Goal: Check status: Check status

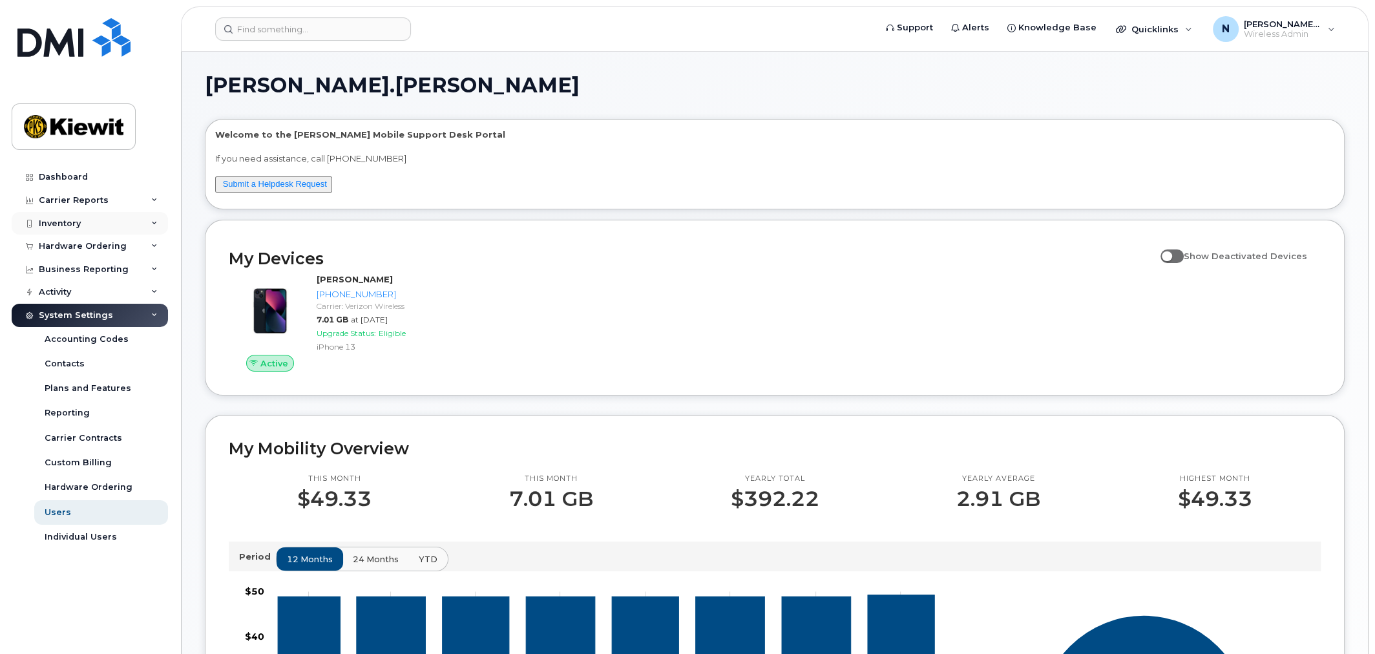
click at [65, 220] on div "Inventory" at bounding box center [60, 223] width 42 height 10
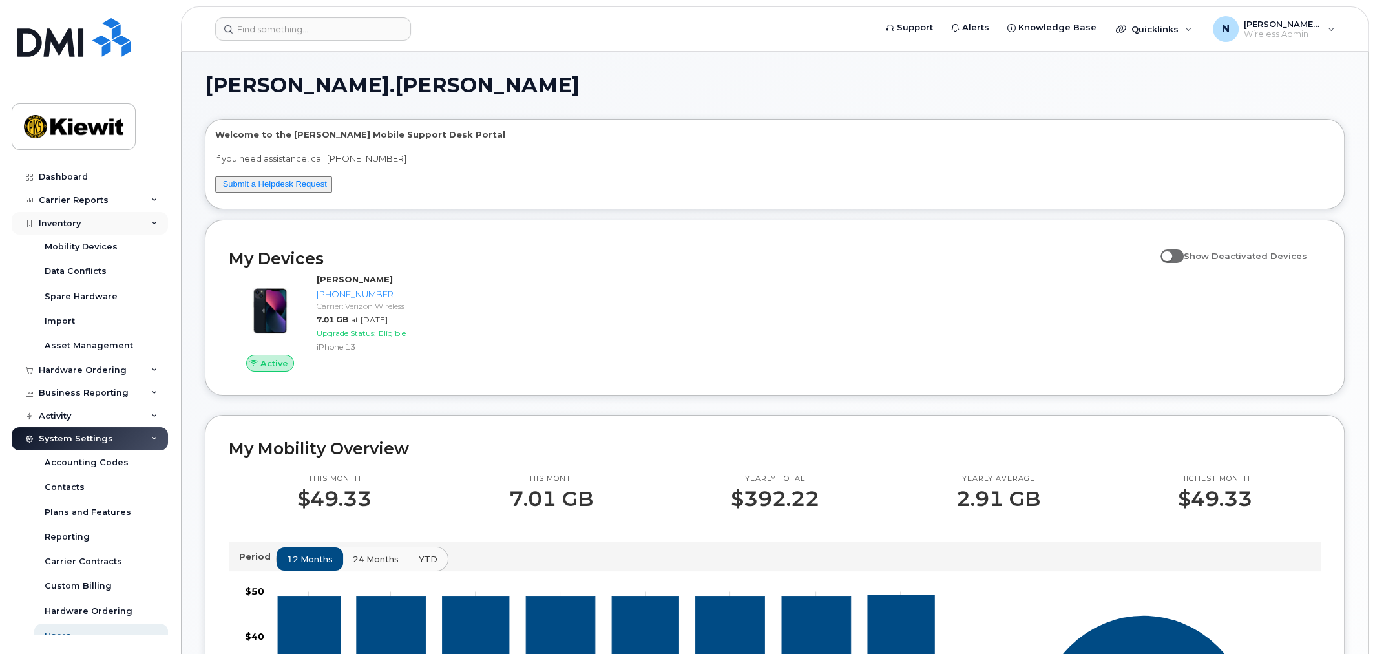
click at [120, 220] on div "Inventory" at bounding box center [90, 223] width 156 height 23
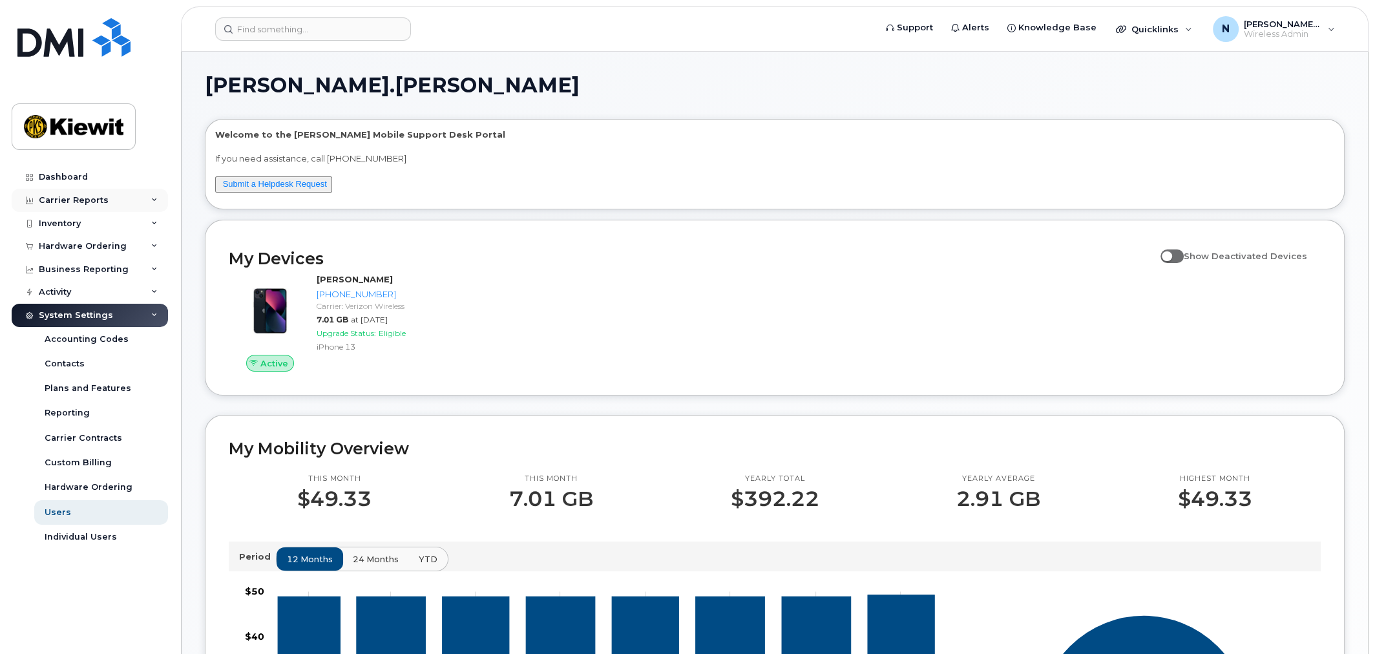
click at [128, 201] on div "Carrier Reports" at bounding box center [90, 200] width 156 height 23
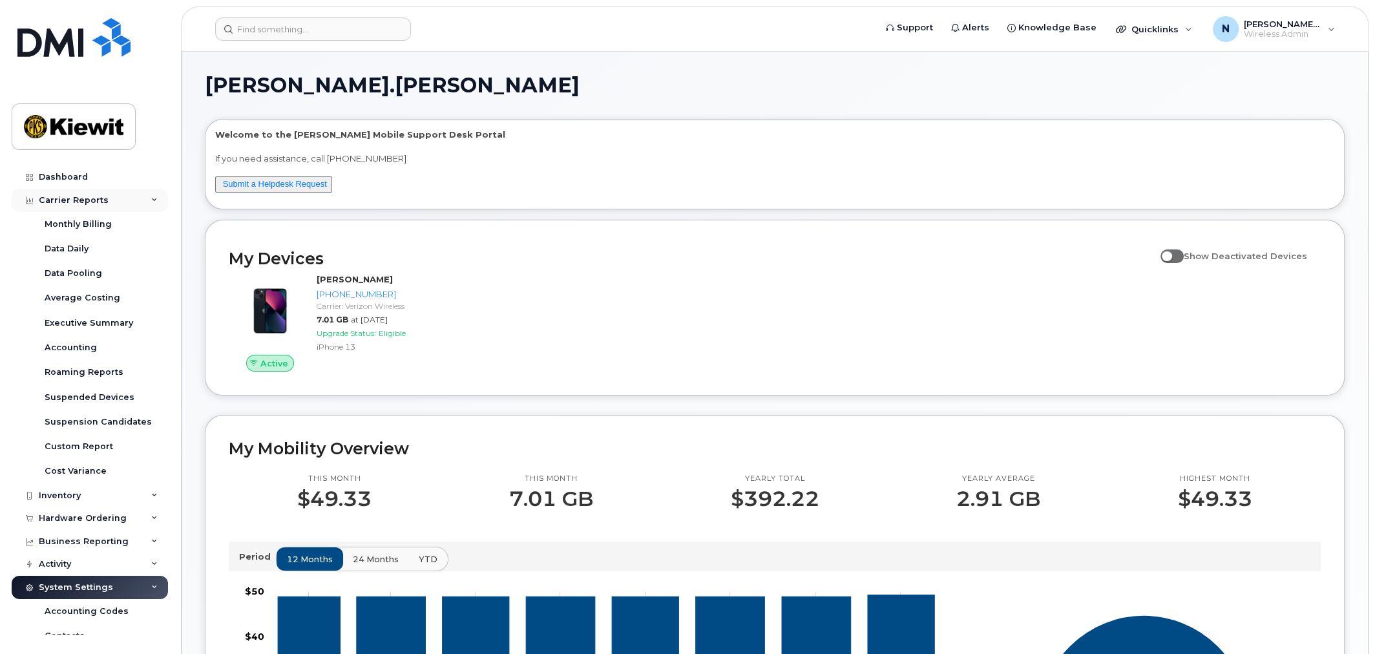
click at [128, 201] on div "Carrier Reports" at bounding box center [90, 200] width 156 height 23
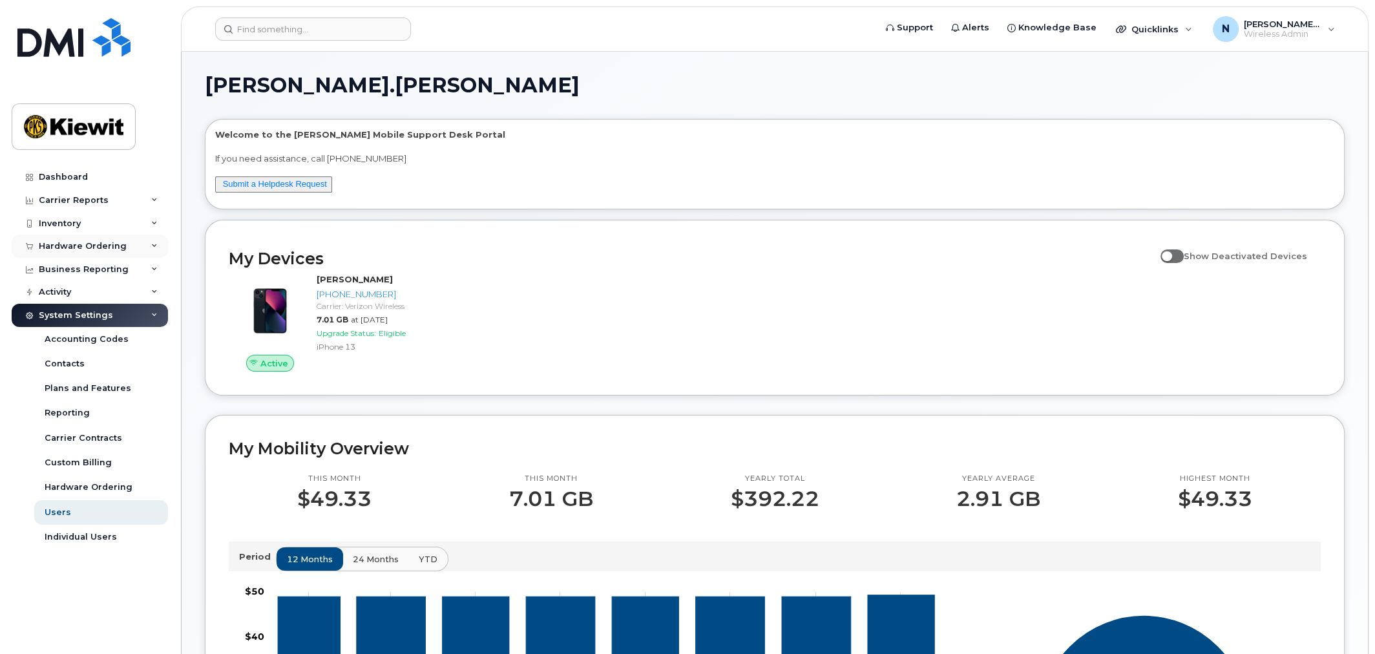
click at [120, 243] on div "Hardware Ordering" at bounding box center [83, 246] width 88 height 10
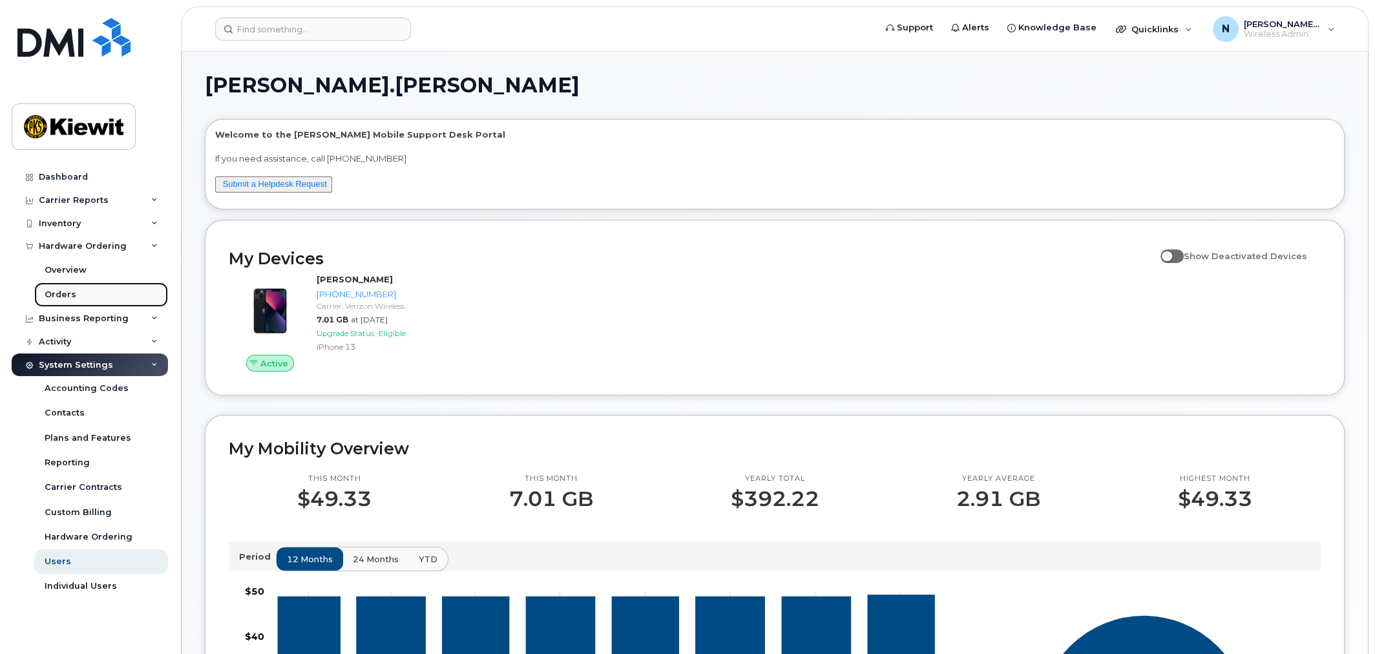
click at [66, 288] on link "Orders" at bounding box center [101, 294] width 134 height 25
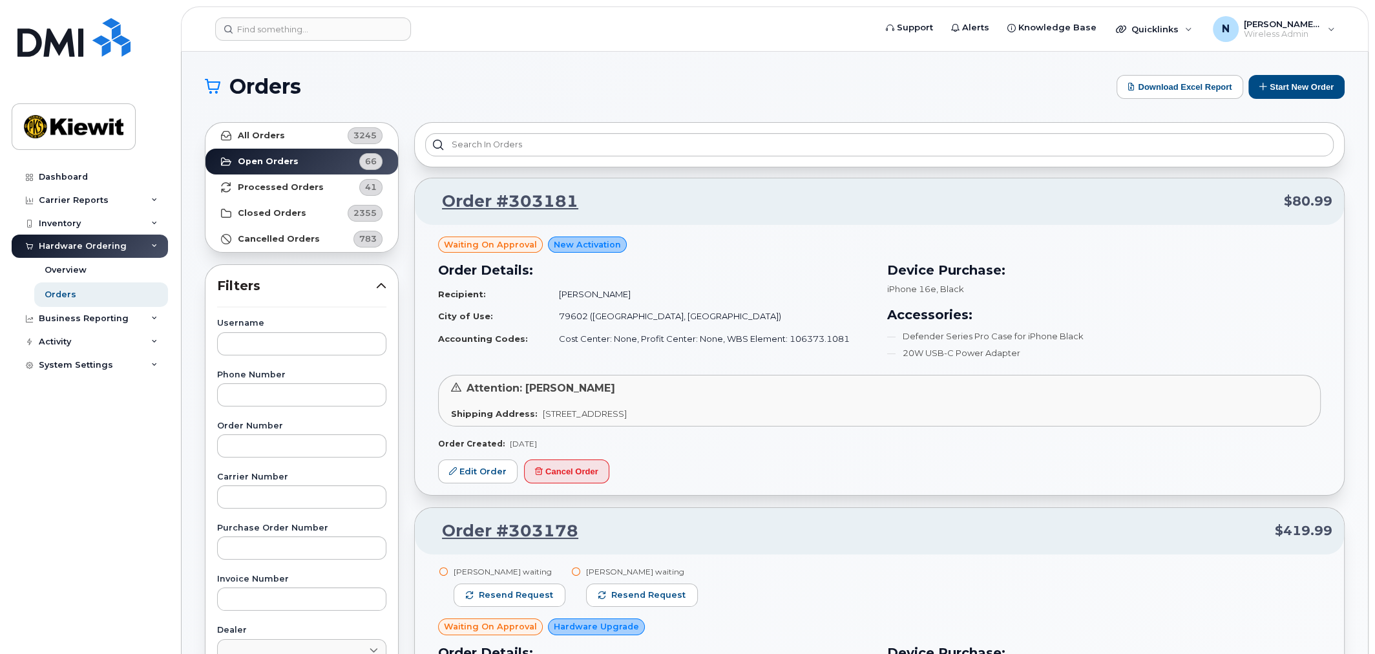
click at [1078, 206] on p "Order #303181 $80.99" at bounding box center [879, 201] width 906 height 23
click at [318, 184] on link "Processed Orders 41" at bounding box center [301, 187] width 193 height 26
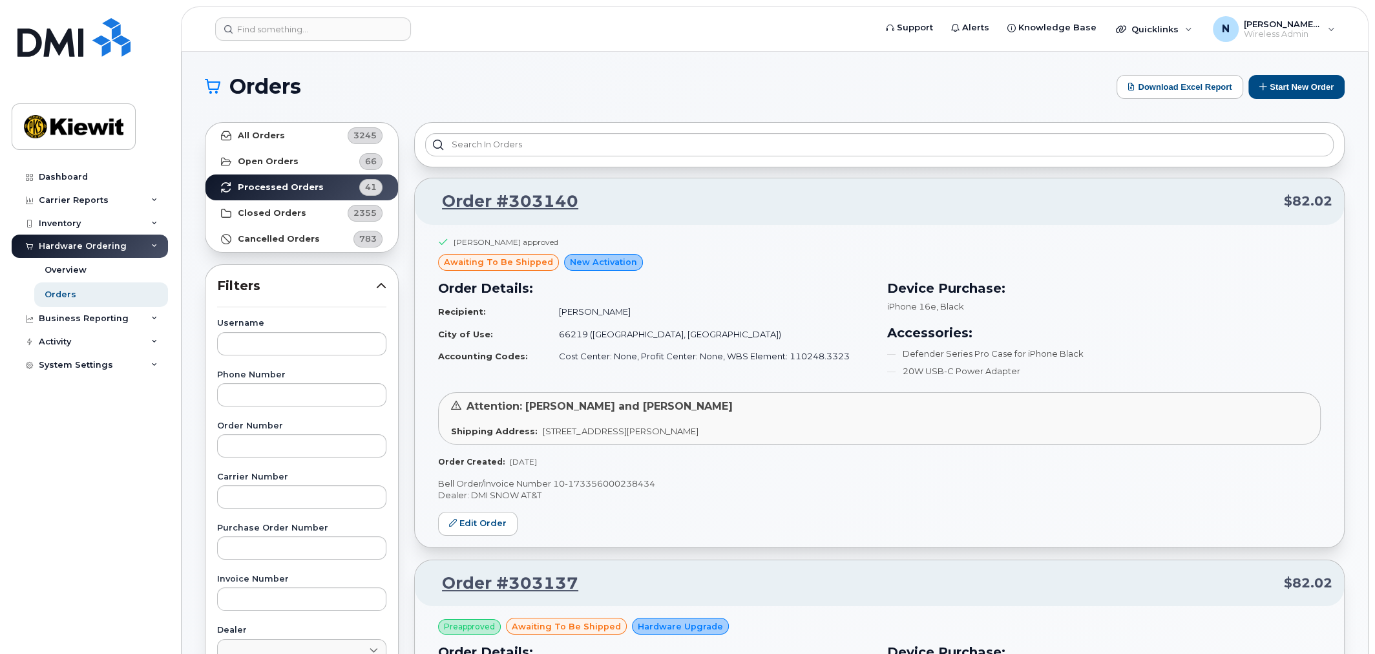
click at [146, 244] on div "Hardware Ordering" at bounding box center [90, 246] width 156 height 23
click at [160, 273] on div "Business Reporting" at bounding box center [90, 269] width 156 height 23
click at [154, 275] on div "Business Reporting" at bounding box center [90, 269] width 156 height 23
click at [152, 298] on div "Activity" at bounding box center [90, 291] width 156 height 23
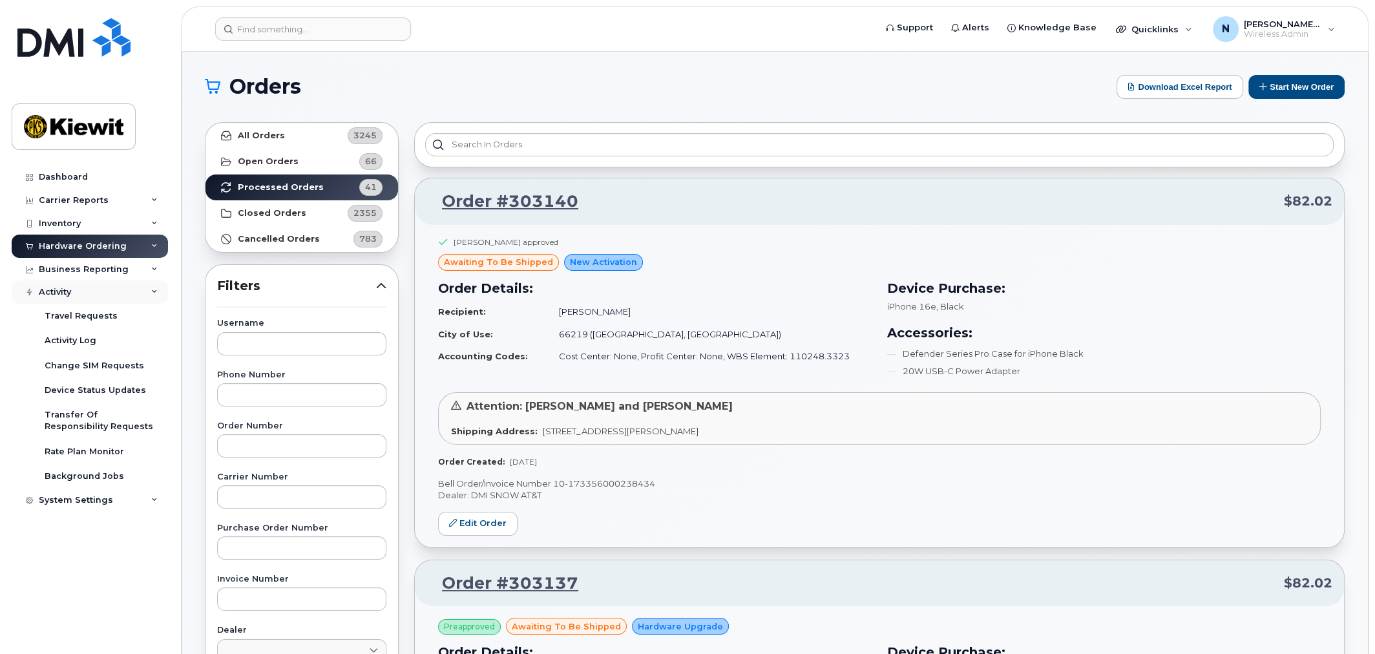
click at [152, 297] on div "Activity" at bounding box center [90, 291] width 156 height 23
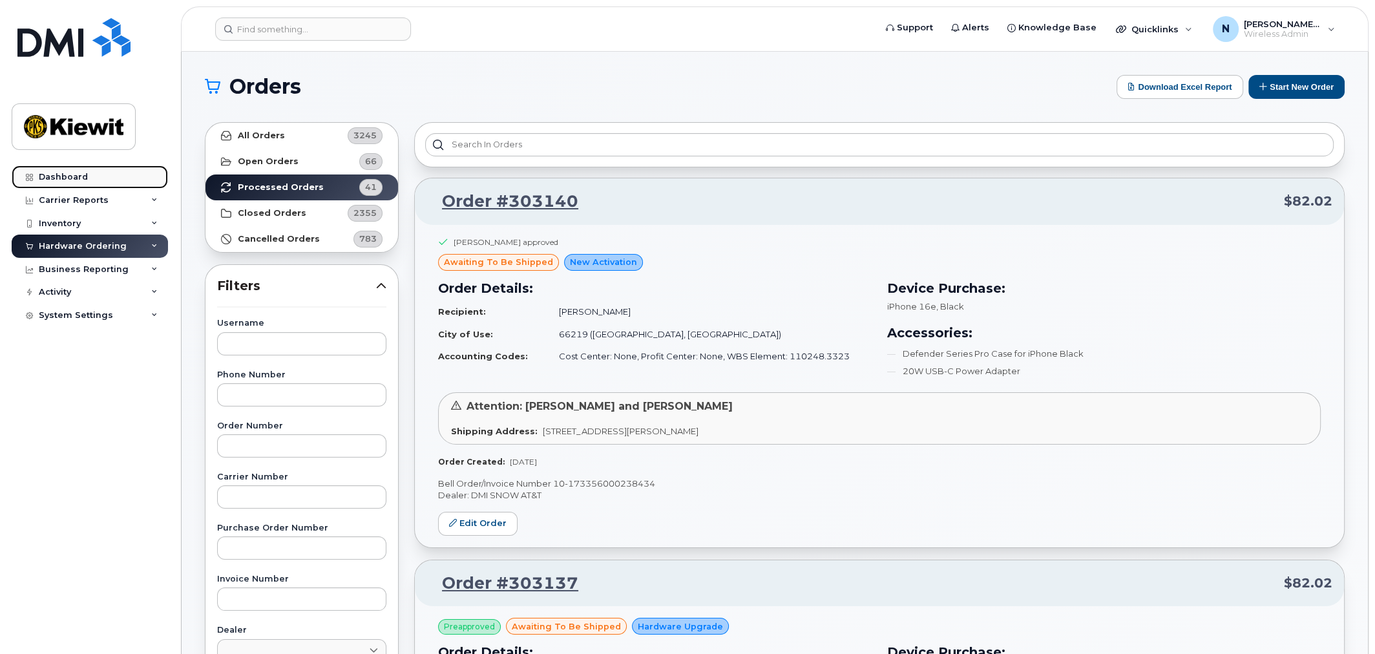
click at [92, 171] on link "Dashboard" at bounding box center [90, 176] width 156 height 23
